Goal: Task Accomplishment & Management: Use online tool/utility

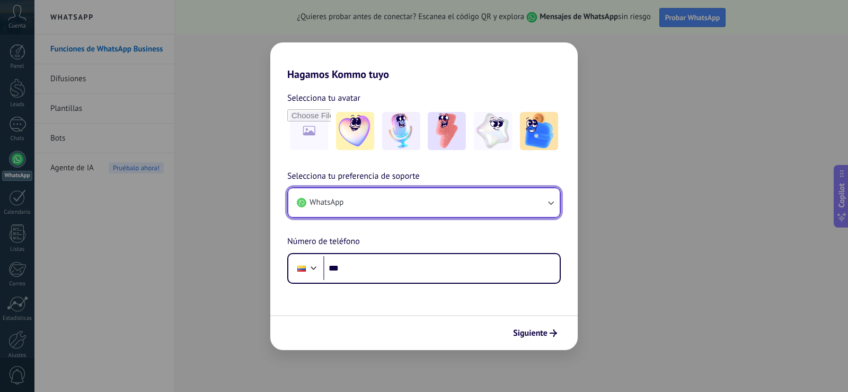
click at [393, 208] on button "WhatsApp" at bounding box center [423, 202] width 271 height 29
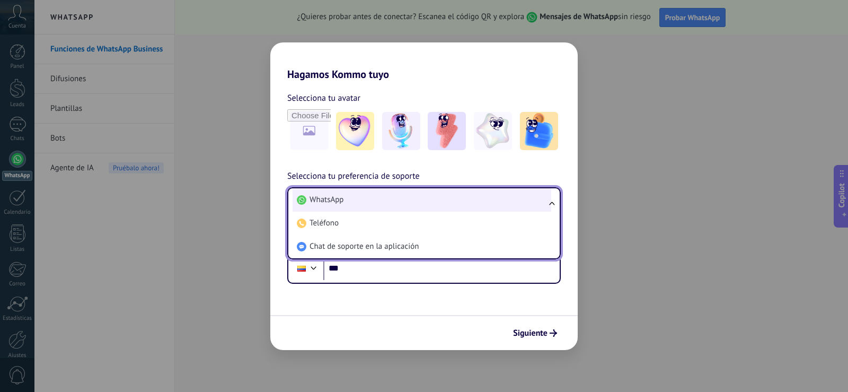
click at [348, 199] on li "WhatsApp" at bounding box center [422, 199] width 259 height 23
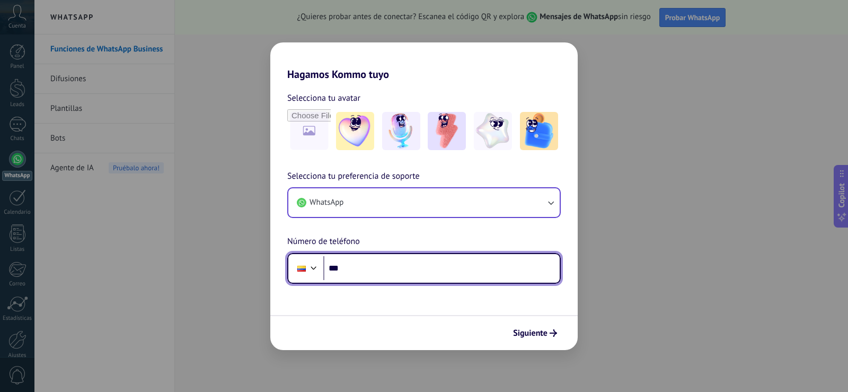
click at [370, 269] on input "***" at bounding box center [441, 268] width 236 height 24
type input "**********"
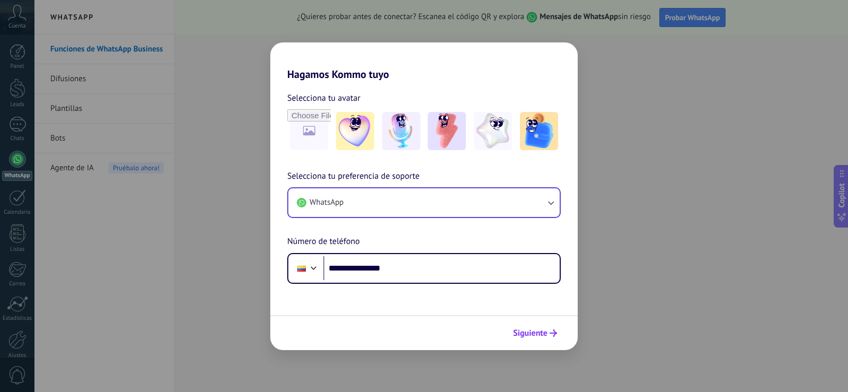
click at [538, 335] on span "Siguiente" at bounding box center [530, 332] width 34 height 7
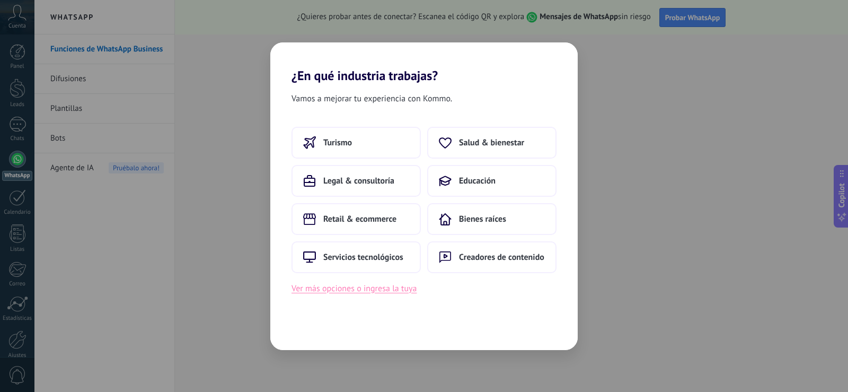
click at [382, 288] on button "Ver más opciones o ingresa la tuya" at bounding box center [353, 288] width 125 height 14
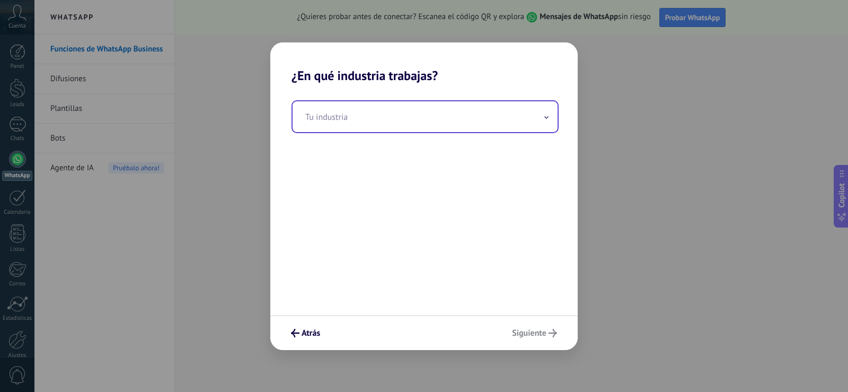
click at [347, 119] on input "text" at bounding box center [425, 116] width 265 height 31
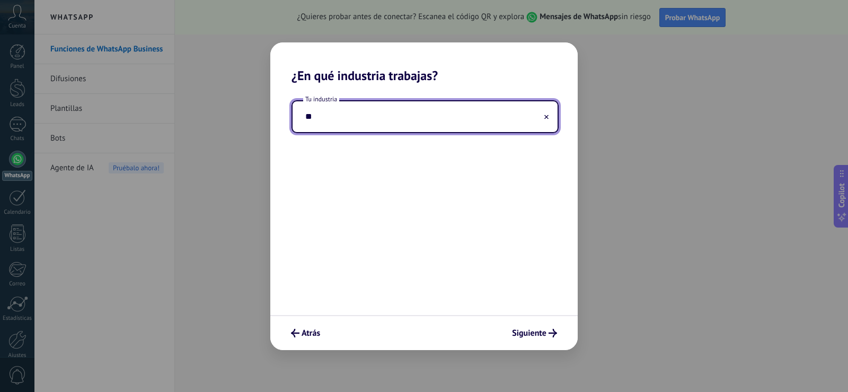
type input "*"
type input "****"
click at [546, 114] on icon at bounding box center [546, 116] width 4 height 4
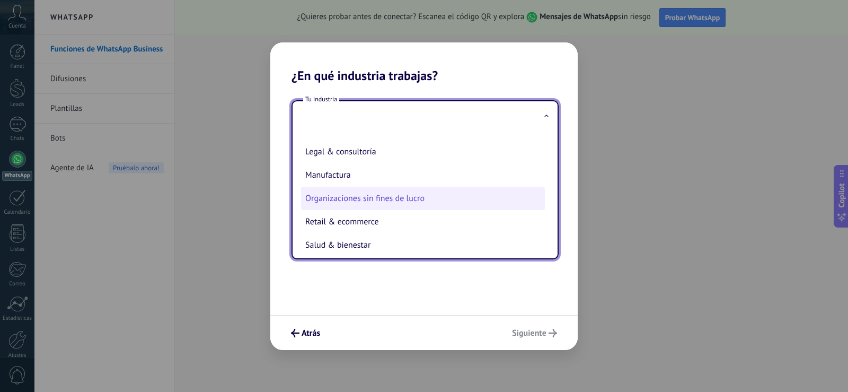
scroll to position [159, 0]
click at [373, 198] on li "Retail & ecommerce" at bounding box center [423, 196] width 244 height 23
type input "**********"
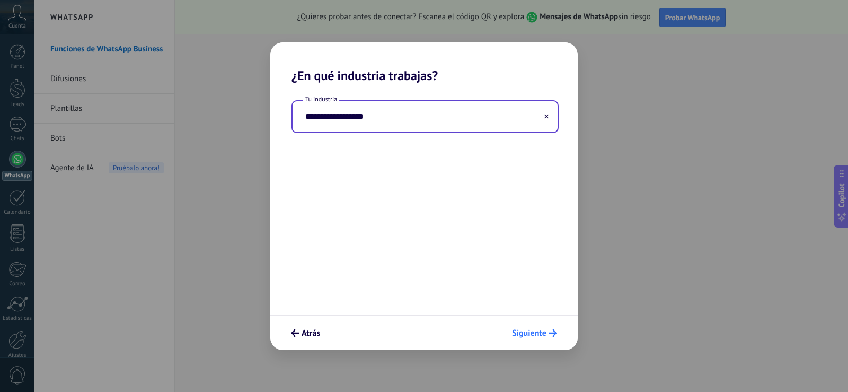
click at [536, 329] on span "Siguiente" at bounding box center [529, 332] width 34 height 7
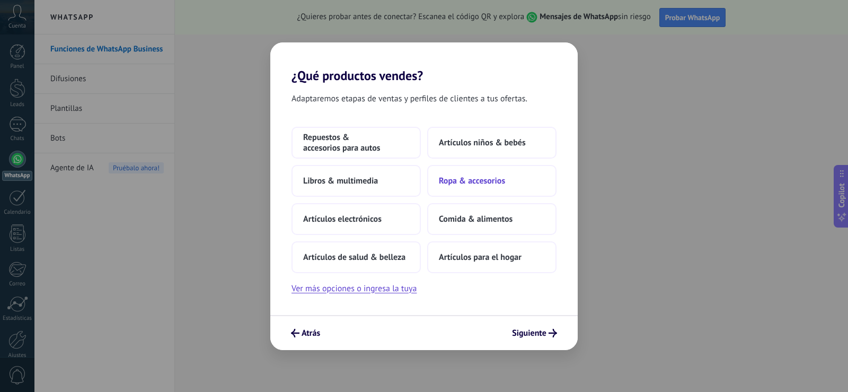
click at [473, 180] on span "Ropa & accesorios" at bounding box center [472, 180] width 66 height 11
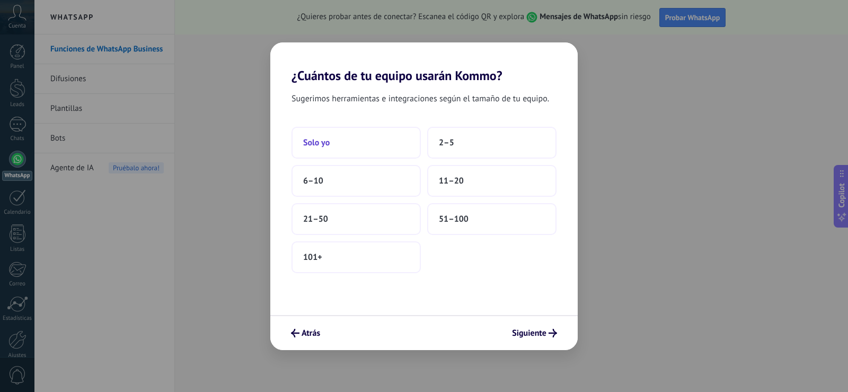
click at [326, 145] on span "Solo yo" at bounding box center [316, 142] width 26 height 11
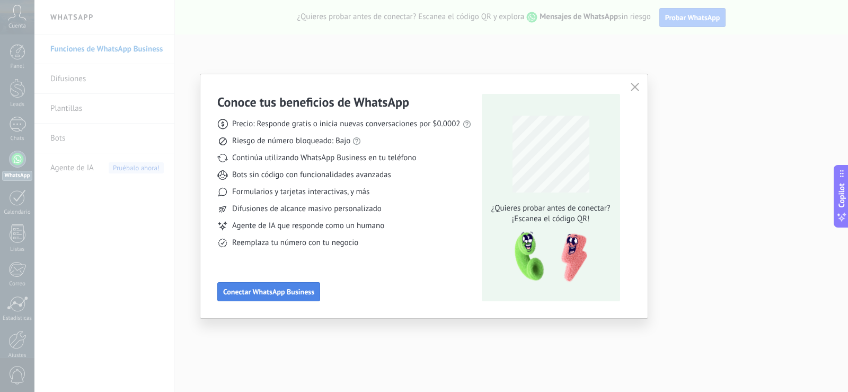
click at [254, 292] on span "Conectar WhatsApp Business" at bounding box center [268, 291] width 91 height 7
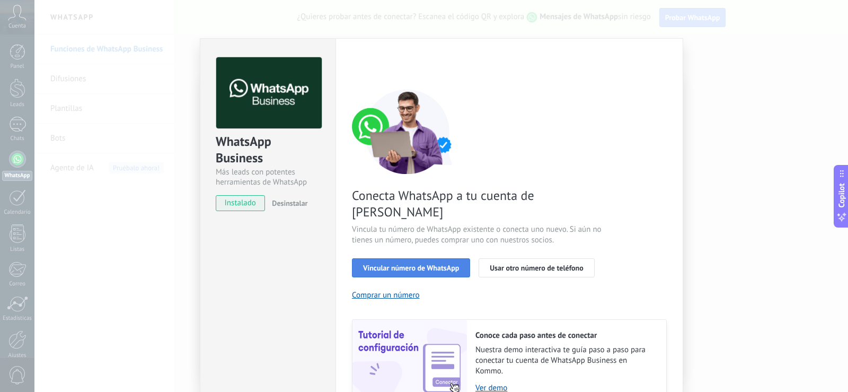
click at [414, 264] on span "Vincular número de WhatsApp" at bounding box center [411, 267] width 96 height 7
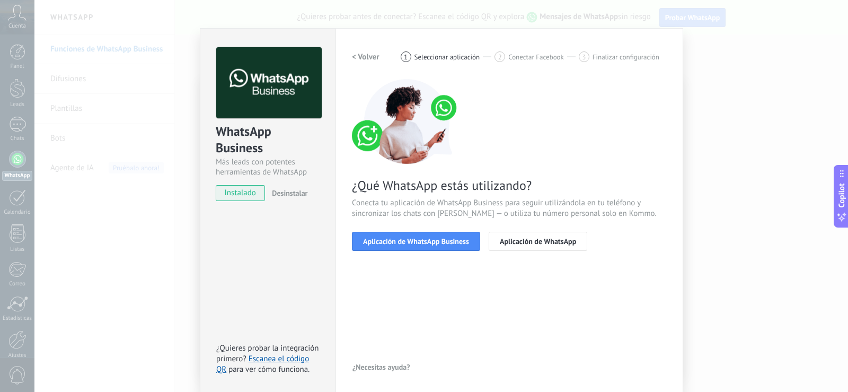
scroll to position [12, 0]
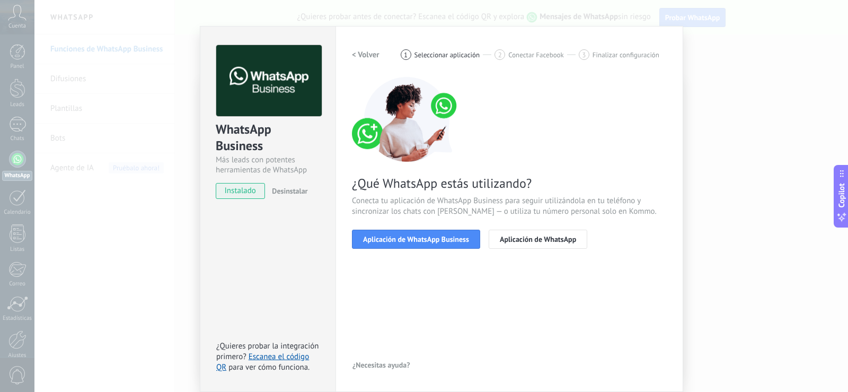
click at [249, 191] on span "instalado" at bounding box center [240, 191] width 48 height 16
click at [390, 238] on span "Aplicación de WhatsApp Business" at bounding box center [416, 238] width 106 height 7
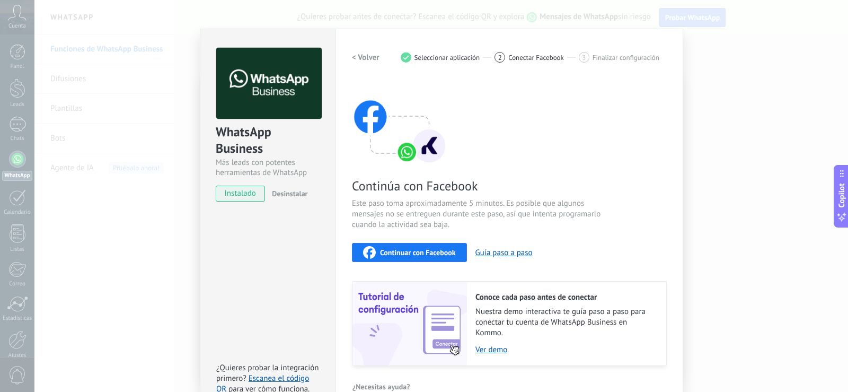
scroll to position [0, 0]
